Goal: Task Accomplishment & Management: Manage account settings

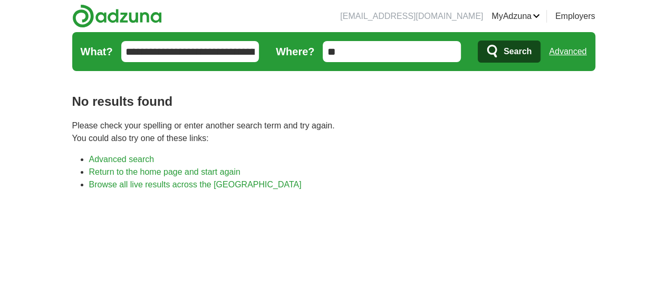
click at [89, 160] on link "Advanced search" at bounding box center [121, 159] width 65 height 9
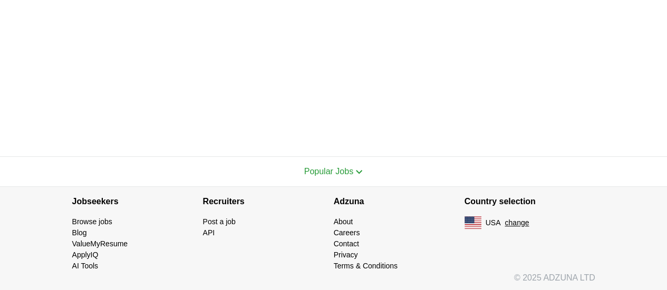
scroll to position [325, 0]
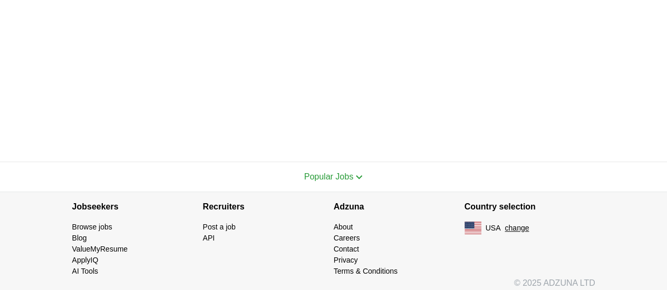
click at [72, 228] on link "Browse jobs" at bounding box center [92, 227] width 40 height 8
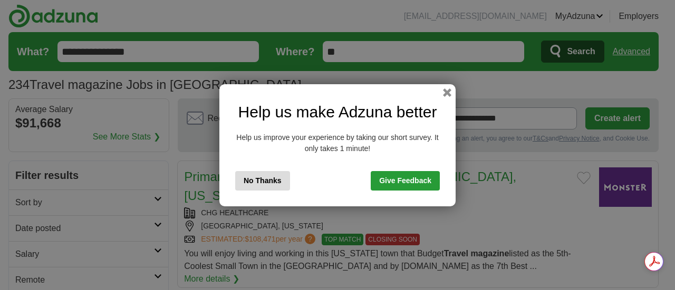
click at [266, 181] on button "No Thanks" at bounding box center [262, 181] width 55 height 20
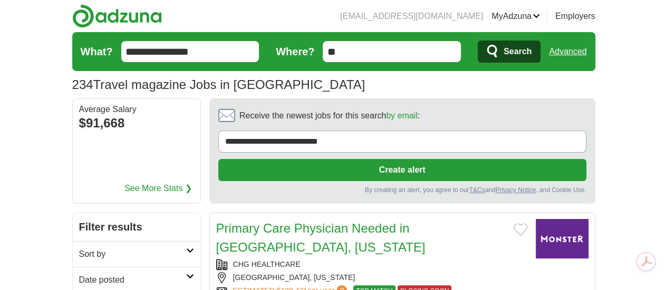
click at [152, 50] on input "**********" at bounding box center [190, 51] width 138 height 21
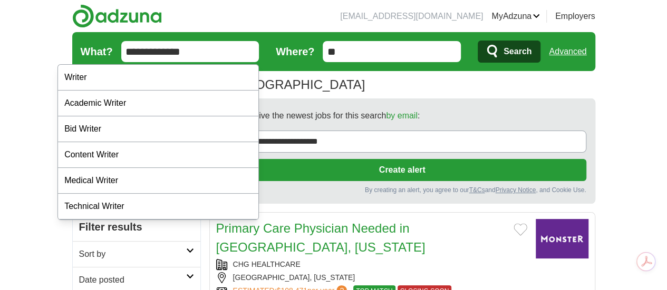
type input "**********"
click at [478, 41] on button "Search" at bounding box center [509, 52] width 63 height 22
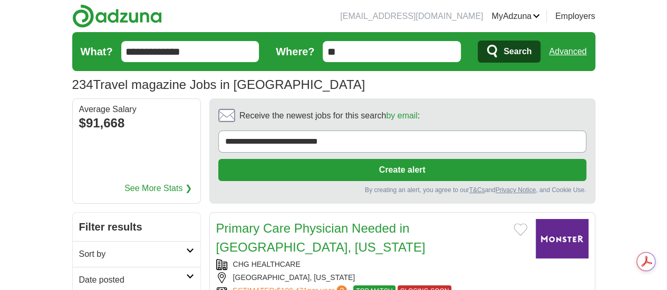
click at [497, 54] on icon "submit" at bounding box center [492, 51] width 10 height 13
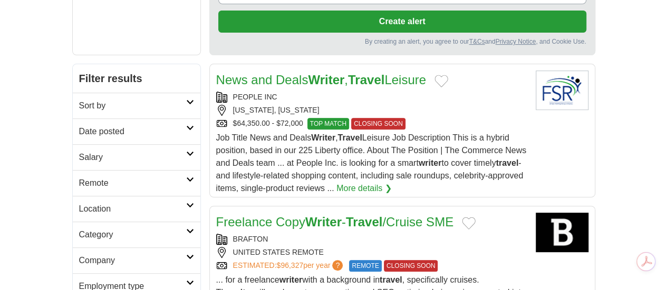
scroll to position [149, 0]
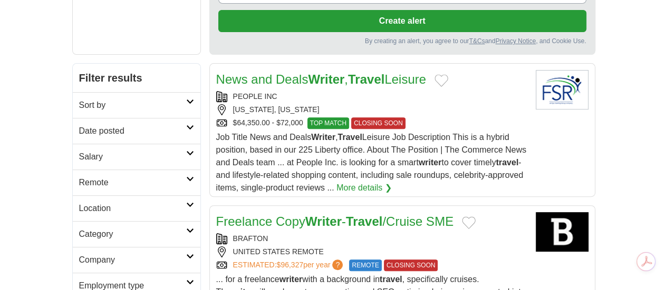
click at [368, 182] on link "More details ❯" at bounding box center [363, 188] width 55 height 13
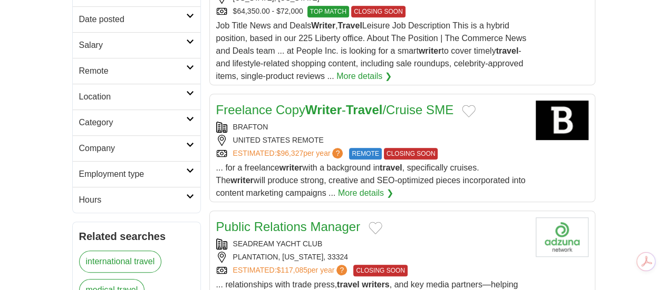
scroll to position [274, 0]
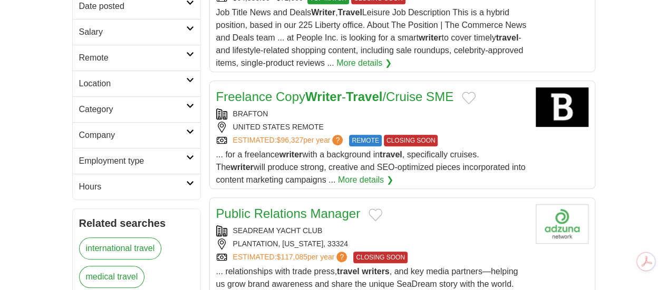
click at [393, 174] on link "More details ❯" at bounding box center [365, 180] width 55 height 13
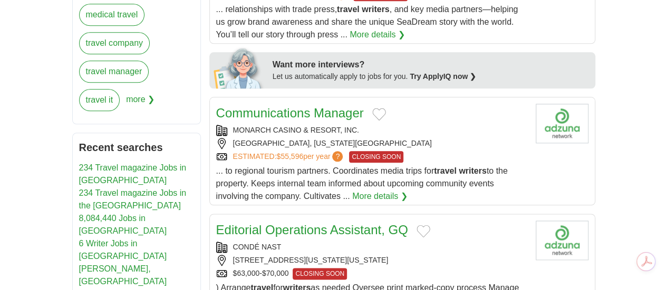
scroll to position [539, 0]
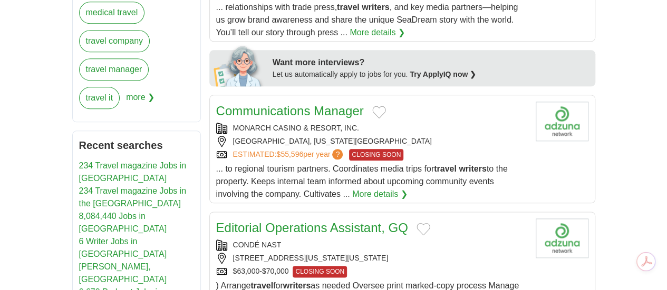
click at [257, 104] on link "Communications Manager" at bounding box center [290, 111] width 148 height 14
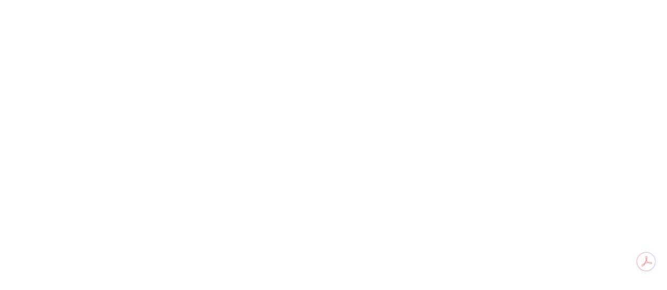
scroll to position [1769, 0]
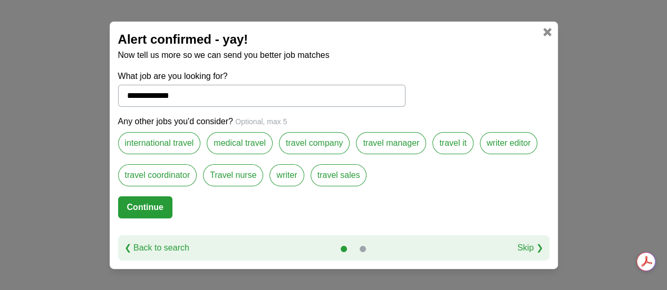
click at [501, 143] on label "writer editor" at bounding box center [509, 143] width 58 height 22
click at [501, 147] on label "writer editor" at bounding box center [509, 143] width 58 height 22
click at [288, 172] on label "writer" at bounding box center [286, 175] width 34 height 22
click at [140, 206] on button "Continue" at bounding box center [145, 208] width 54 height 22
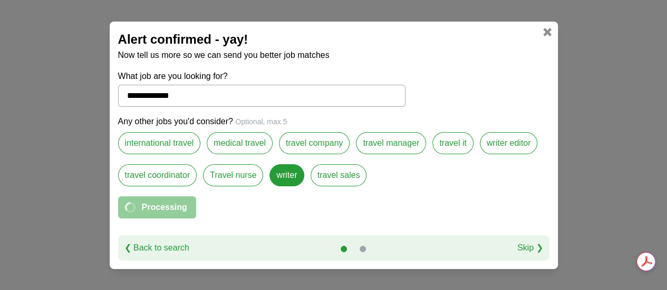
click at [517, 148] on label "writer editor" at bounding box center [509, 143] width 58 height 22
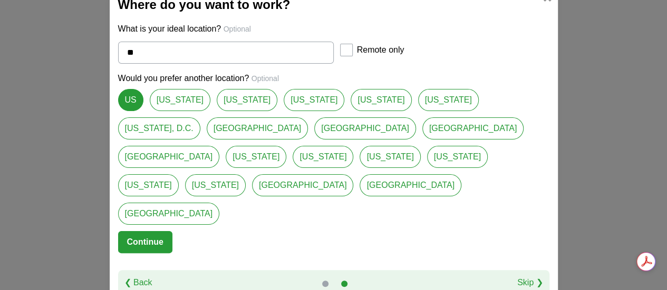
drag, startPoint x: 146, startPoint y: 228, endPoint x: 199, endPoint y: 194, distance: 63.0
click at [199, 194] on form "What is your ideal location? Optional ** Remote only Would you prefer another l…" at bounding box center [333, 147] width 431 height 248
click at [371, 35] on p "What is your ideal location? Optional" at bounding box center [333, 29] width 431 height 13
click at [342, 64] on div "Remote only" at bounding box center [394, 52] width 108 height 24
click at [144, 231] on button "Continue" at bounding box center [145, 242] width 54 height 22
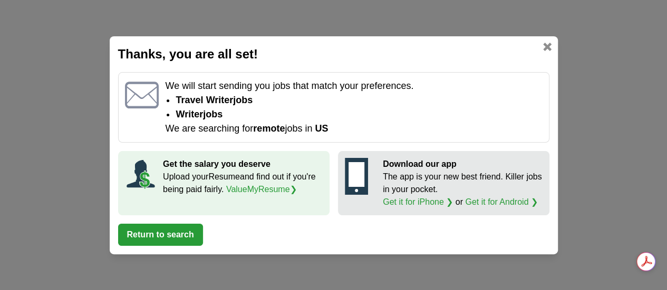
click at [548, 44] on link at bounding box center [547, 47] width 8 height 8
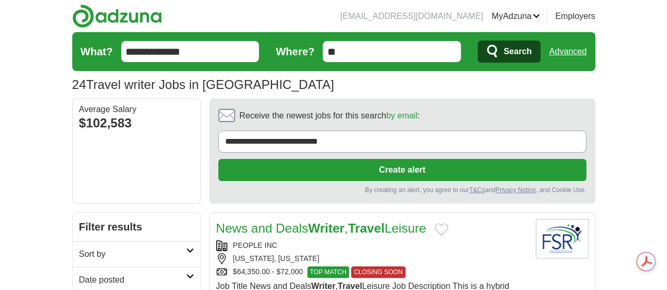
click at [141, 55] on input "**********" at bounding box center [190, 51] width 138 height 21
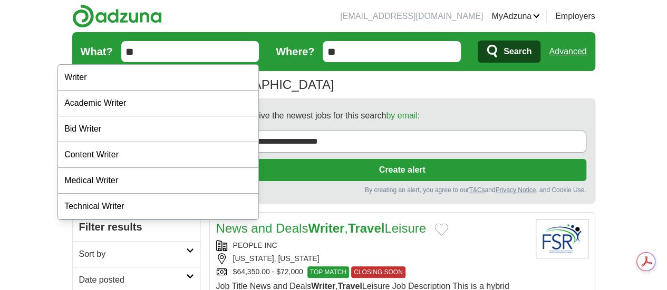
type input "*"
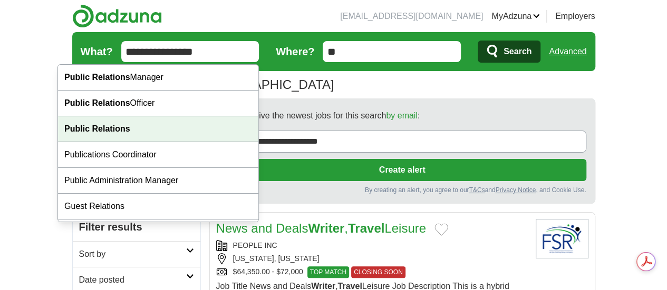
type input "**********"
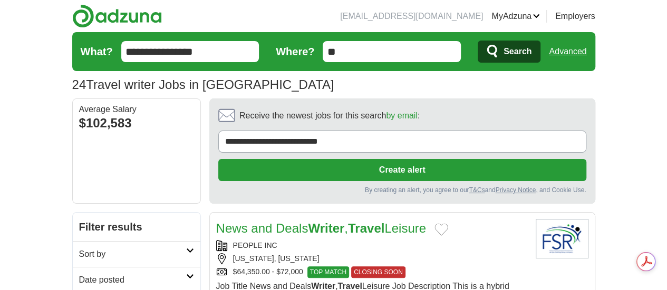
click at [499, 52] on icon "submit" at bounding box center [492, 51] width 13 height 15
click at [531, 48] on span "Search" at bounding box center [517, 51] width 28 height 21
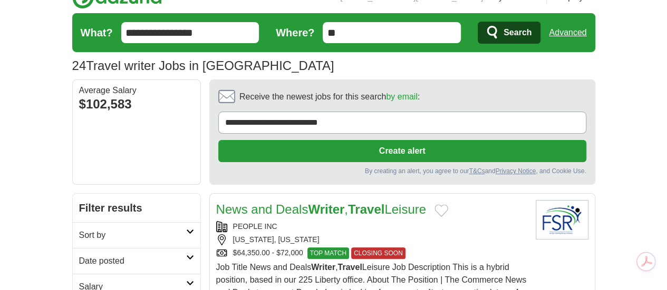
scroll to position [21, 0]
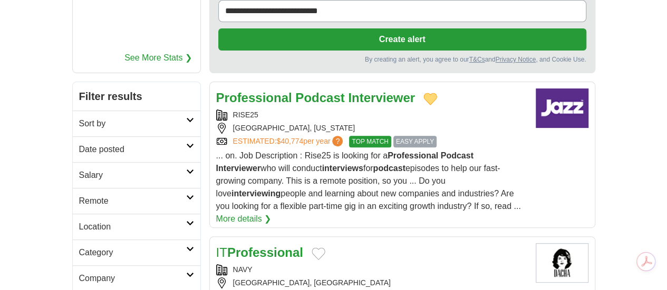
scroll to position [152, 0]
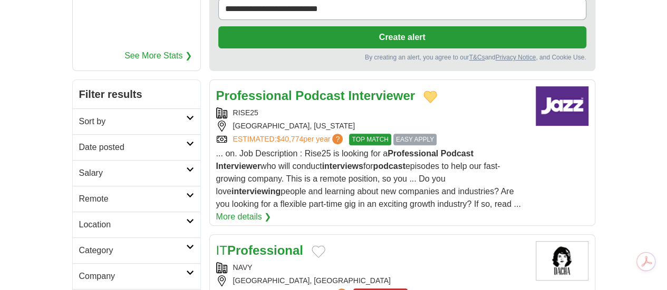
click at [271, 211] on link "More details ❯" at bounding box center [243, 217] width 55 height 13
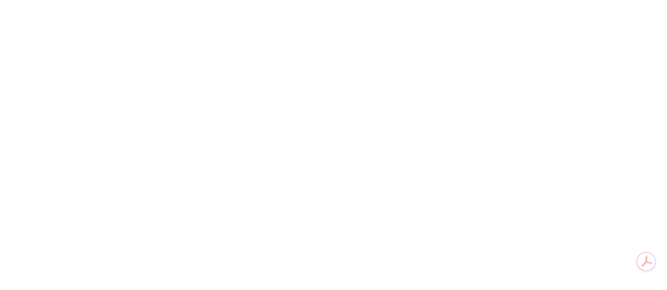
scroll to position [2136, 0]
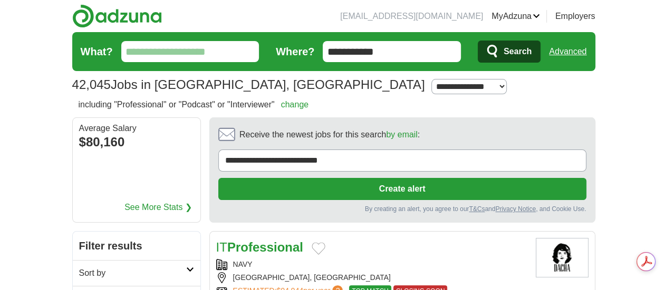
click at [181, 51] on input "What?" at bounding box center [190, 51] width 138 height 21
click at [402, 48] on input "**********" at bounding box center [392, 51] width 138 height 21
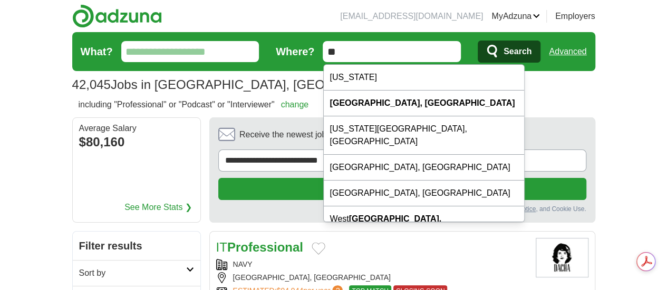
type input "*"
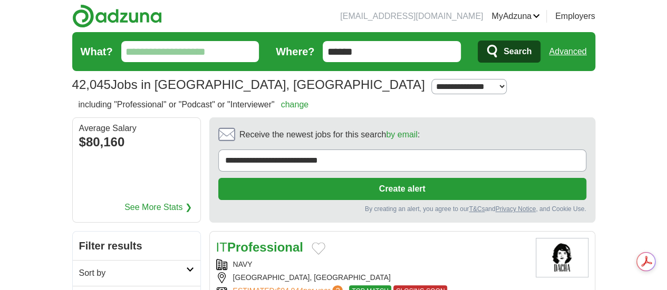
type input "******"
click at [231, 52] on input "What?" at bounding box center [190, 51] width 138 height 21
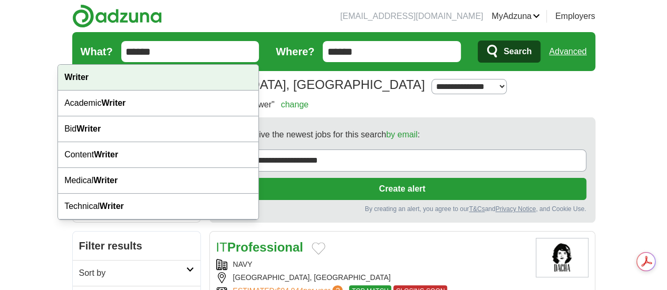
type input "******"
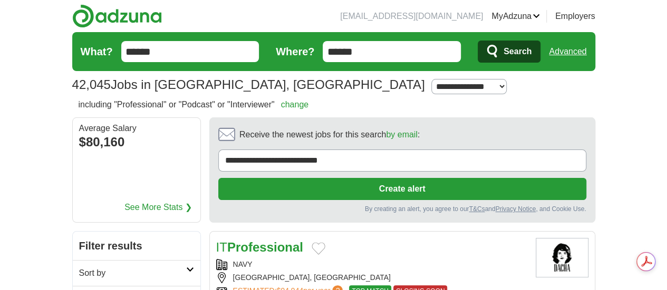
click at [531, 47] on span "Search" at bounding box center [517, 51] width 28 height 21
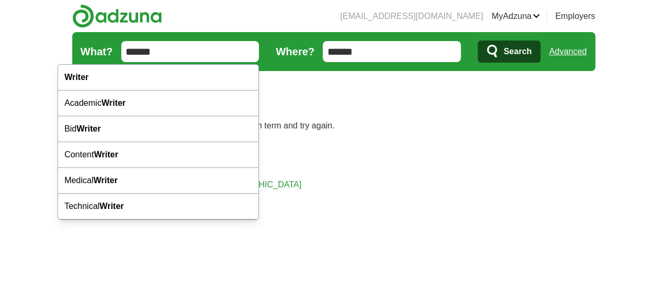
click at [182, 58] on input "******" at bounding box center [190, 51] width 138 height 21
click at [414, 41] on input "******" at bounding box center [392, 51] width 138 height 21
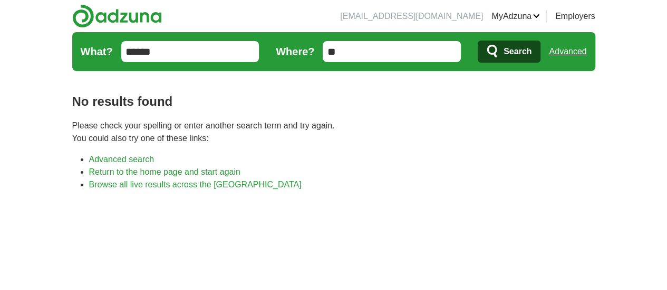
type input "*"
click at [531, 51] on span "Search" at bounding box center [517, 51] width 28 height 21
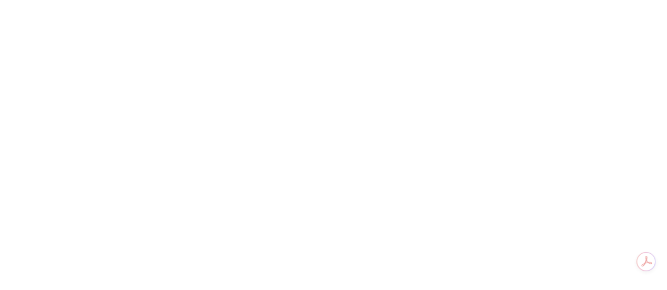
scroll to position [1687, 0]
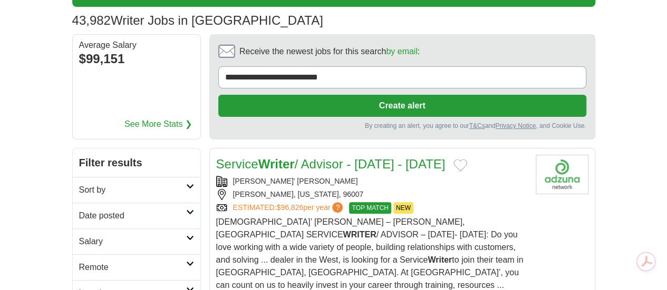
scroll to position [0, 0]
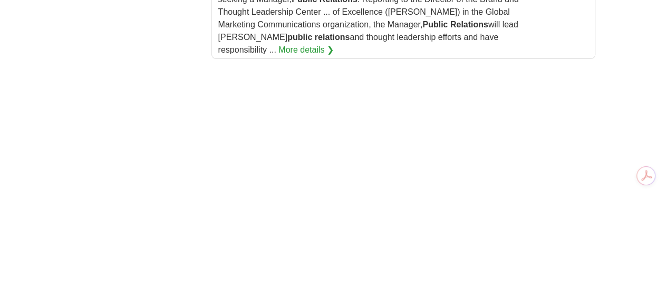
scroll to position [1771, 0]
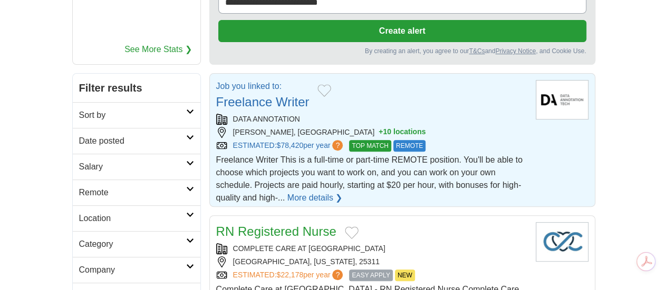
scroll to position [154, 0]
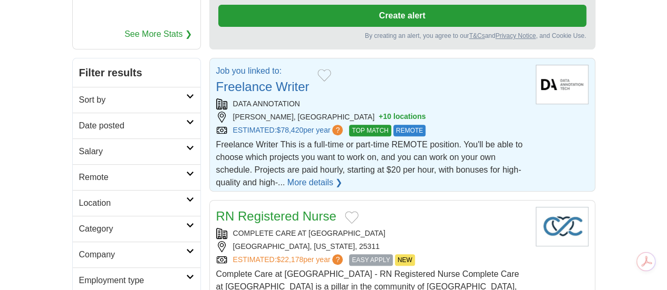
click at [343, 177] on link "More details ❯" at bounding box center [314, 183] width 55 height 13
